Goal: Task Accomplishment & Management: Use online tool/utility

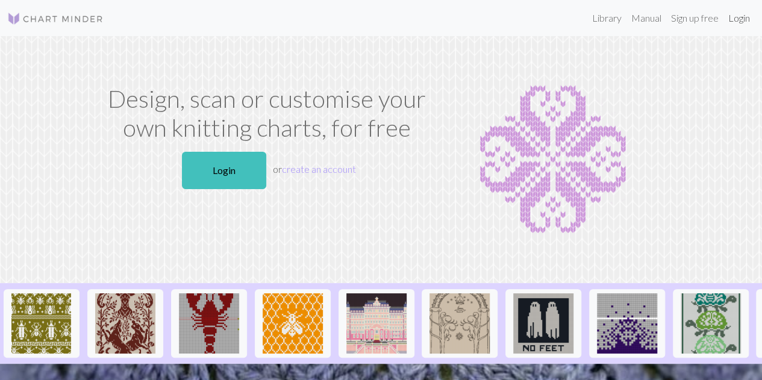
click at [736, 15] on link "Login" at bounding box center [738, 18] width 31 height 24
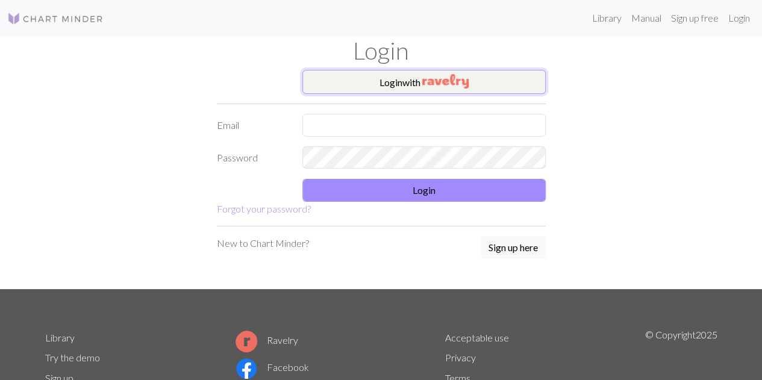
click at [358, 92] on button "Login with" at bounding box center [423, 82] width 243 height 24
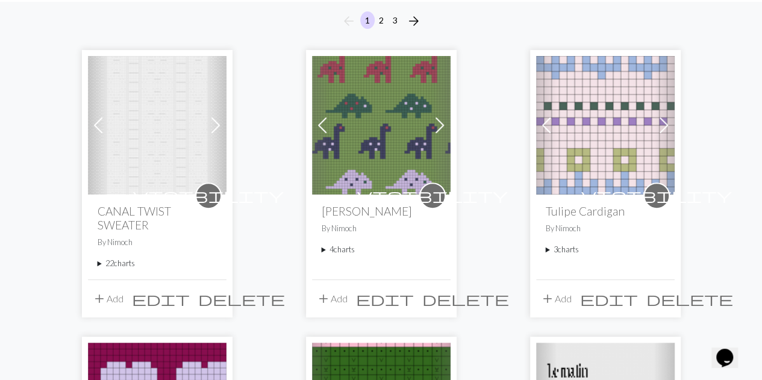
scroll to position [111, 0]
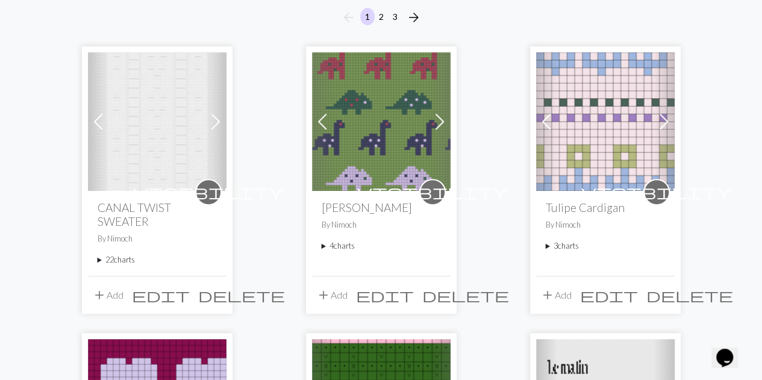
click at [96, 191] on div "visibility CANAL TWIST SWEATER By Nimoch 22 charts Pull Torsadé Mohair delete M…" at bounding box center [157, 233] width 138 height 84
click at [101, 254] on summary "22 charts" at bounding box center [157, 259] width 119 height 11
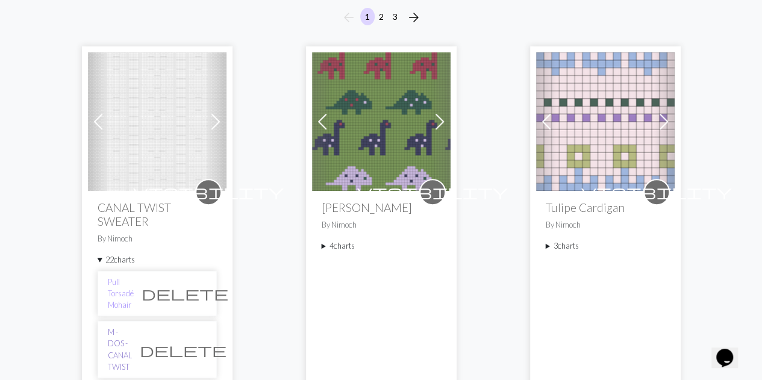
scroll to position [143, 0]
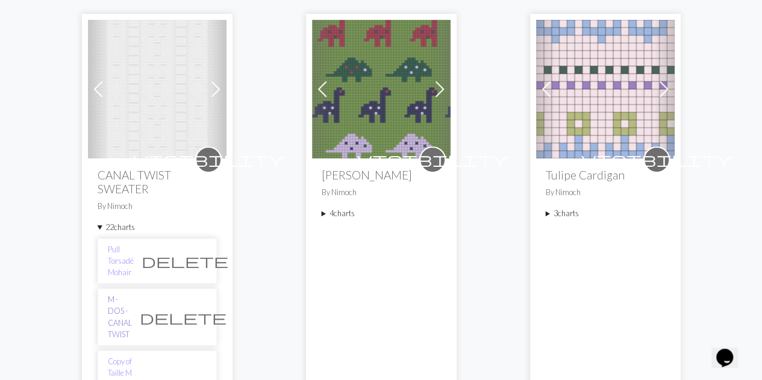
click at [123, 294] on link "M - DOS - CANAL TWIST" at bounding box center [120, 317] width 24 height 46
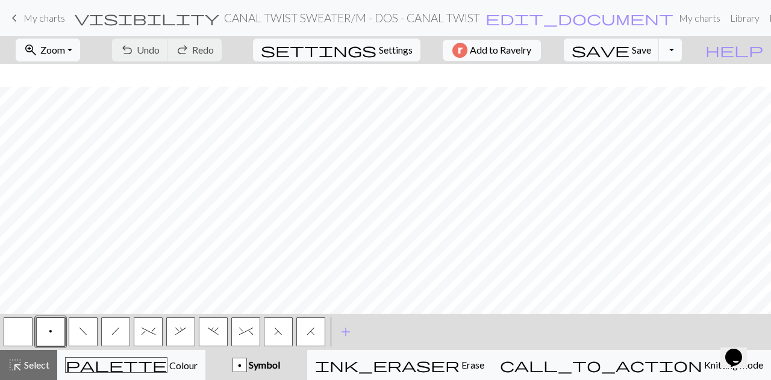
scroll to position [199, 507]
click at [92, 332] on button "f" at bounding box center [83, 331] width 29 height 29
click at [18, 328] on button "button" at bounding box center [18, 331] width 29 height 29
click at [72, 337] on button "f" at bounding box center [83, 331] width 29 height 29
click at [46, 343] on button "p" at bounding box center [50, 331] width 29 height 29
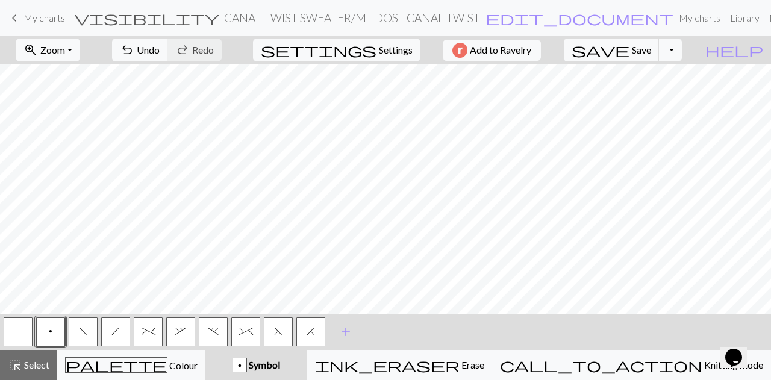
scroll to position [535, 507]
click at [24, 333] on button "button" at bounding box center [18, 331] width 29 height 29
click at [84, 326] on button "f" at bounding box center [83, 331] width 29 height 29
click at [21, 330] on button "button" at bounding box center [18, 331] width 29 height 29
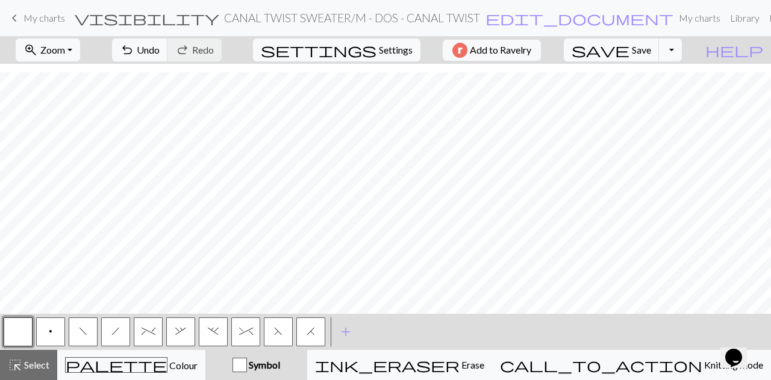
click at [46, 332] on button "p" at bounding box center [50, 331] width 29 height 29
click at [651, 44] on span "Save" at bounding box center [641, 49] width 19 height 11
click at [682, 50] on button "Toggle Dropdown" at bounding box center [670, 50] width 23 height 23
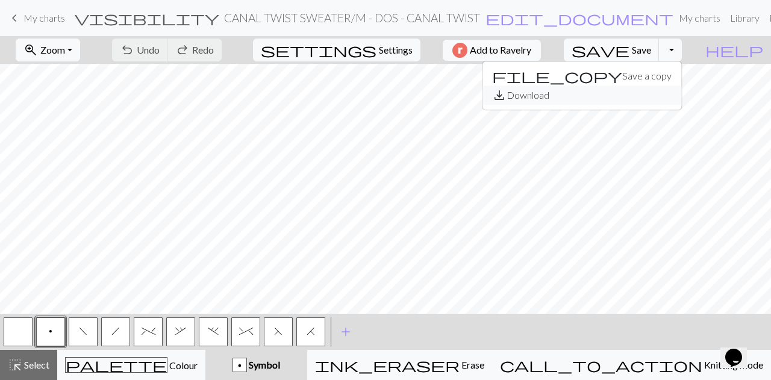
click at [640, 95] on button "save_alt Download" at bounding box center [581, 94] width 199 height 19
